Goal: Information Seeking & Learning: Learn about a topic

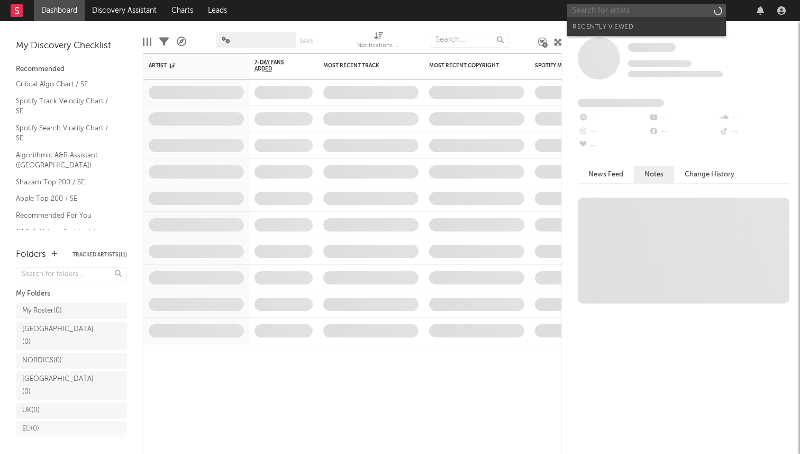
click at [592, 9] on input "text" at bounding box center [646, 10] width 159 height 13
type input "m"
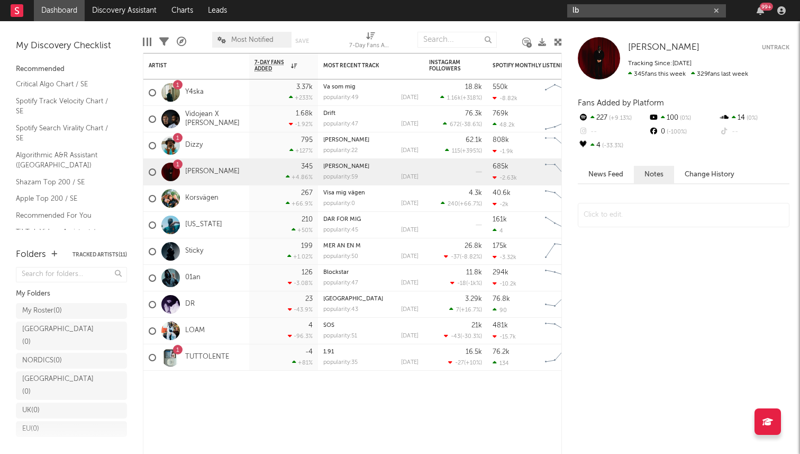
drag, startPoint x: 591, startPoint y: 8, endPoint x: 509, endPoint y: 8, distance: 82.0
click at [509, 8] on nav "Dashboard Discovery Assistant Charts Leads lb 99 +" at bounding box center [400, 10] width 800 height 21
paste input "https://open.spotify.com/artist/3jaXGj5Sjt07nAhZ2b70yv?si=eGPnvcvPRGqyRCgnBYgFWA"
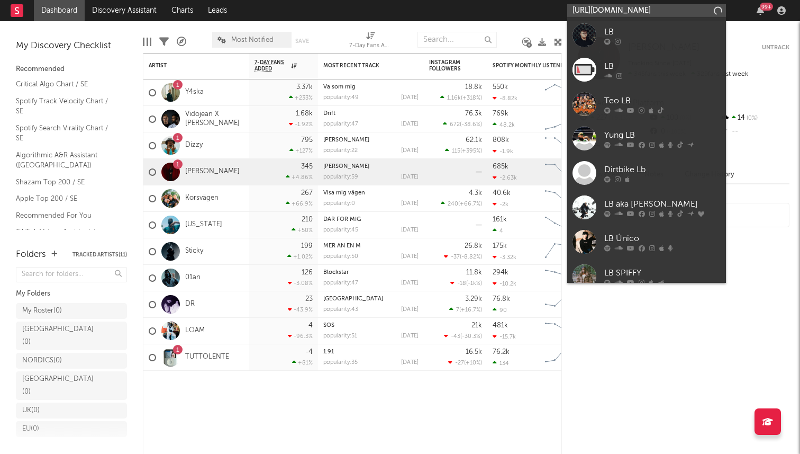
type input "https://open.spotify.com/artist/3jaXGj5Sjt07nAhZ2b70yv?si=eGPnvcvPRGqyRCgnBYgFWA"
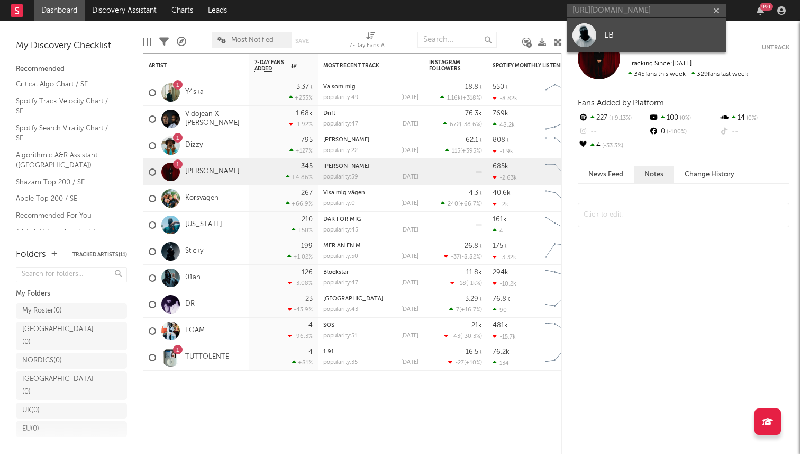
scroll to position [0, 0]
click at [628, 31] on div "LB" at bounding box center [662, 35] width 116 height 13
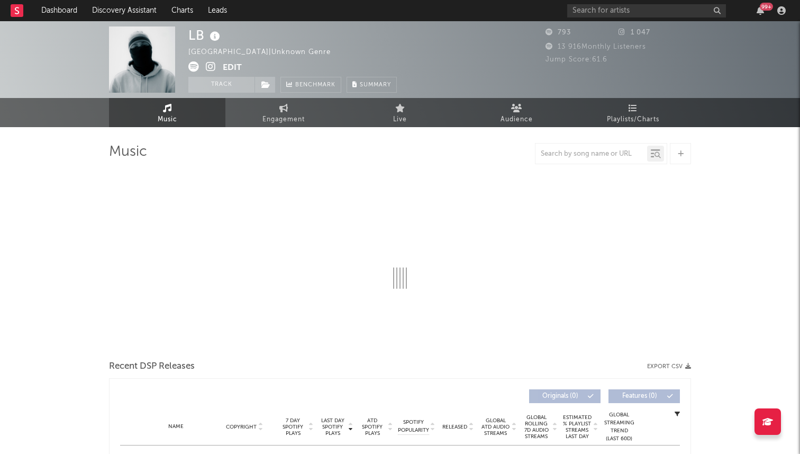
select select "1w"
